Goal: Task Accomplishment & Management: Use online tool/utility

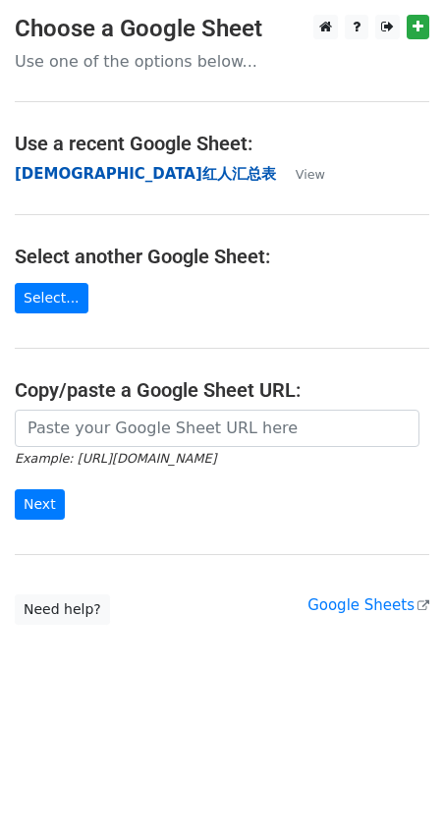
click at [100, 173] on strong "[DEMOGRAPHIC_DATA]红人汇总表" at bounding box center [145, 174] width 261 height 18
click at [78, 179] on strong "华人红人汇总表" at bounding box center [145, 174] width 261 height 18
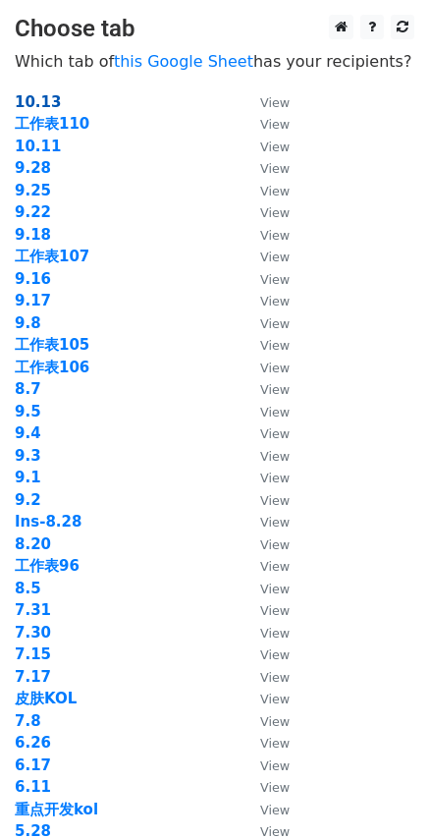
click at [30, 98] on strong "10.13" at bounding box center [38, 102] width 46 height 18
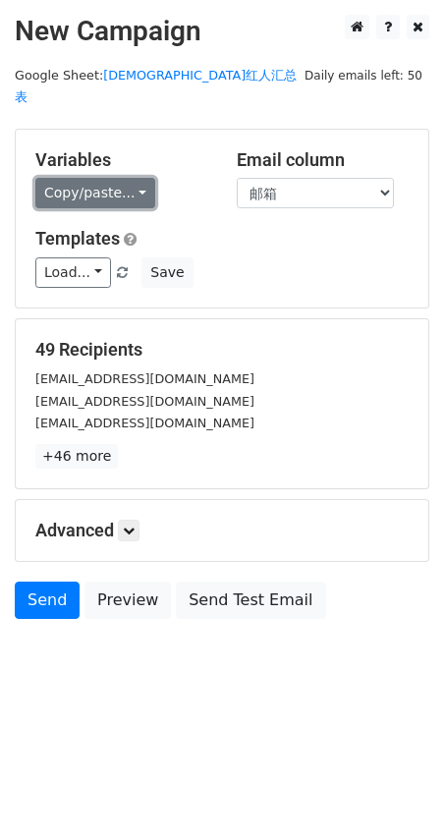
click at [140, 178] on link "Copy/paste..." at bounding box center [95, 193] width 120 height 30
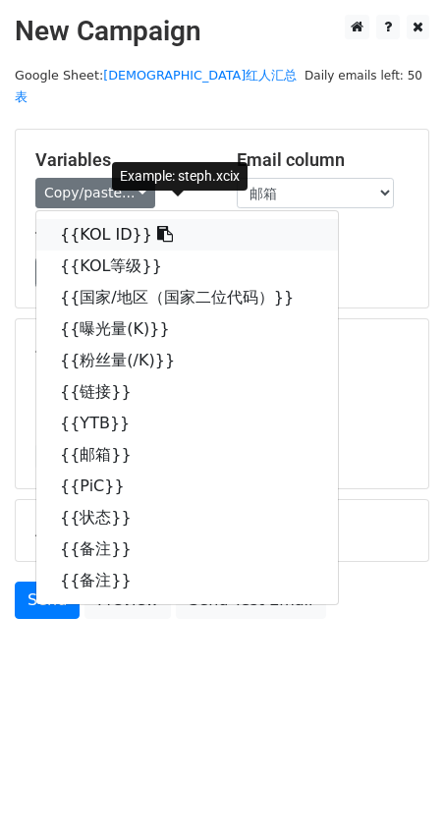
click at [121, 219] on link "{{KOL ID}}" at bounding box center [187, 234] width 302 height 31
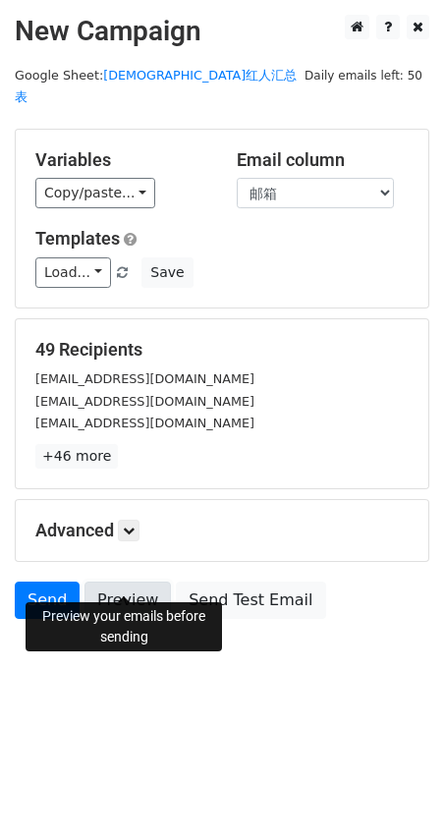
click at [130, 582] on link "Preview" at bounding box center [128, 600] width 86 height 37
click at [126, 588] on link "Preview" at bounding box center [128, 600] width 86 height 37
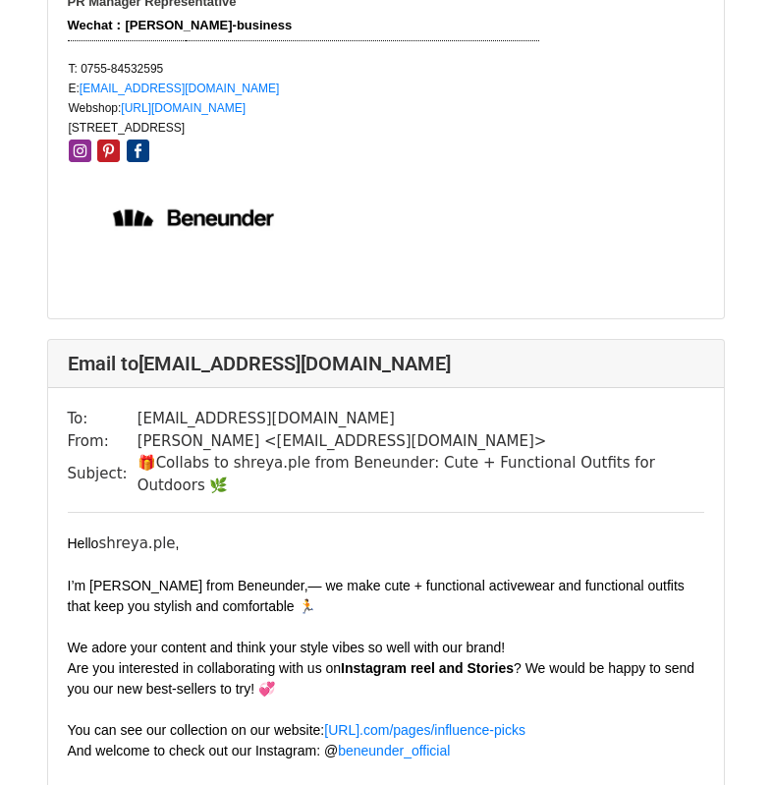
scroll to position [983, 0]
